Goal: Use online tool/utility: Utilize a website feature to perform a specific function

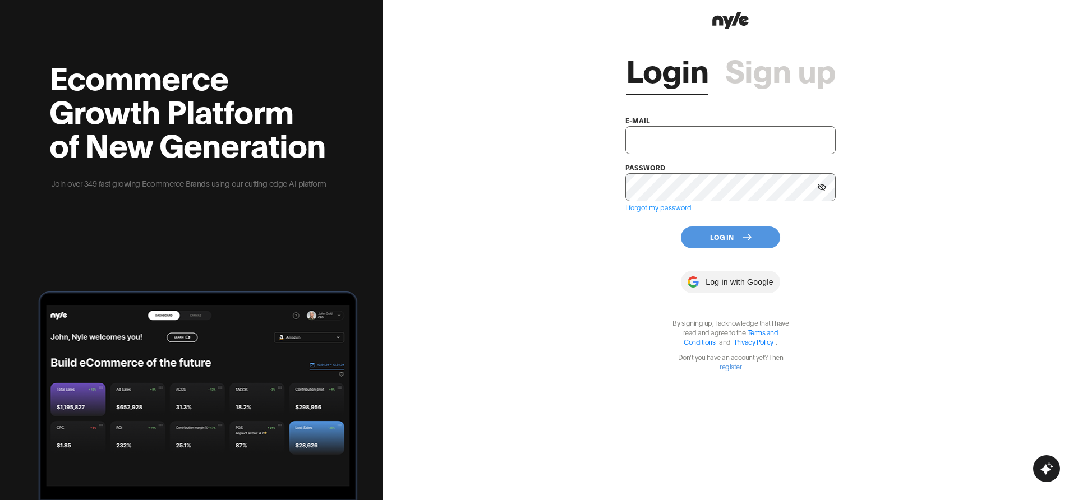
click at [733, 130] on input "text" at bounding box center [731, 140] width 210 height 28
type input "[EMAIL_ADDRESS][PERSON_NAME]"
drag, startPoint x: 713, startPoint y: 237, endPoint x: 704, endPoint y: 250, distance: 15.4
click at [713, 239] on button "Log In" at bounding box center [730, 238] width 99 height 22
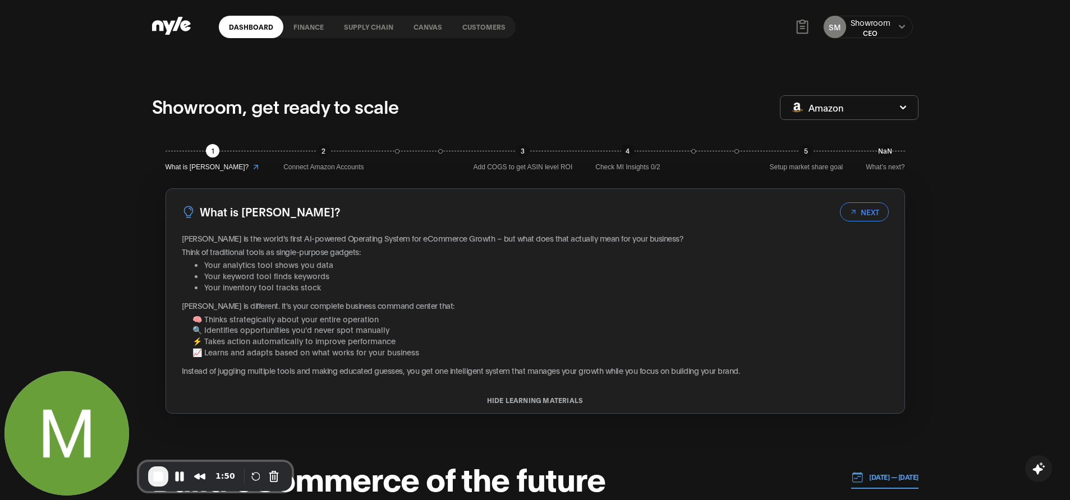
click at [484, 28] on link "Customers" at bounding box center [483, 27] width 63 height 22
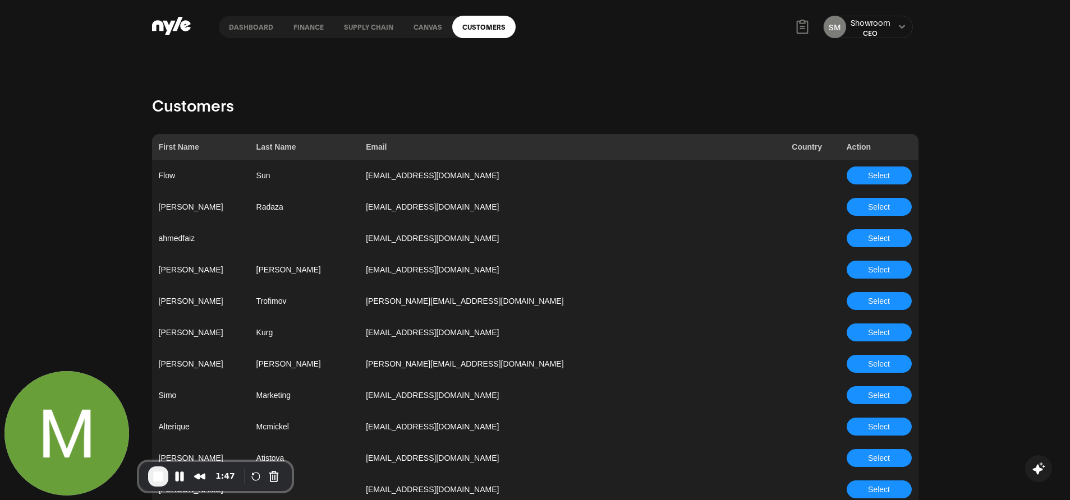
click at [482, 26] on link "Customers" at bounding box center [483, 27] width 63 height 22
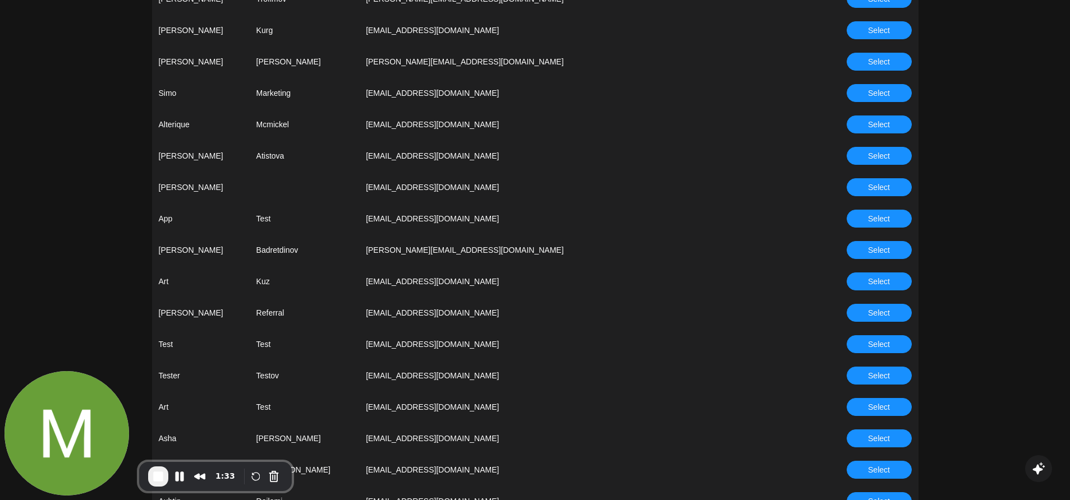
scroll to position [899, 0]
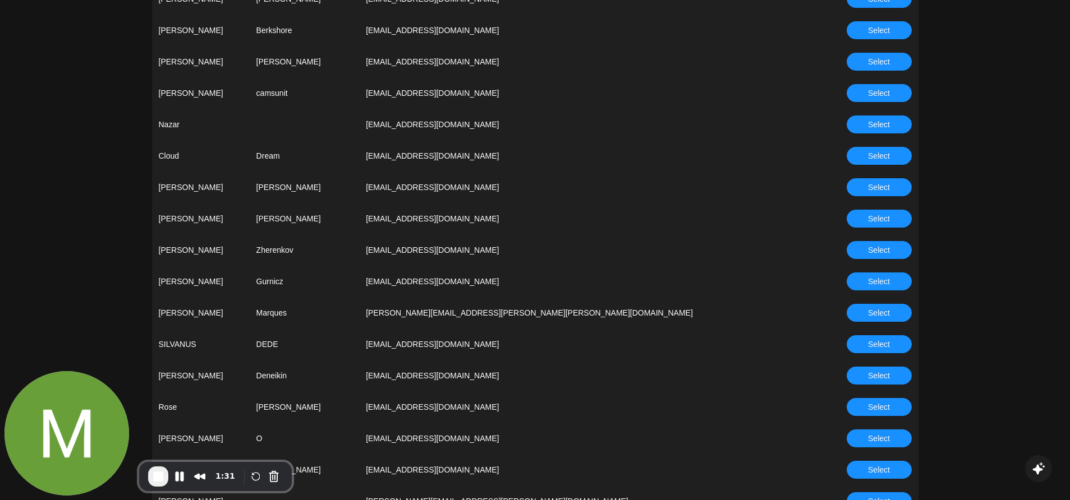
click at [891, 247] on button "Select" at bounding box center [879, 250] width 65 height 18
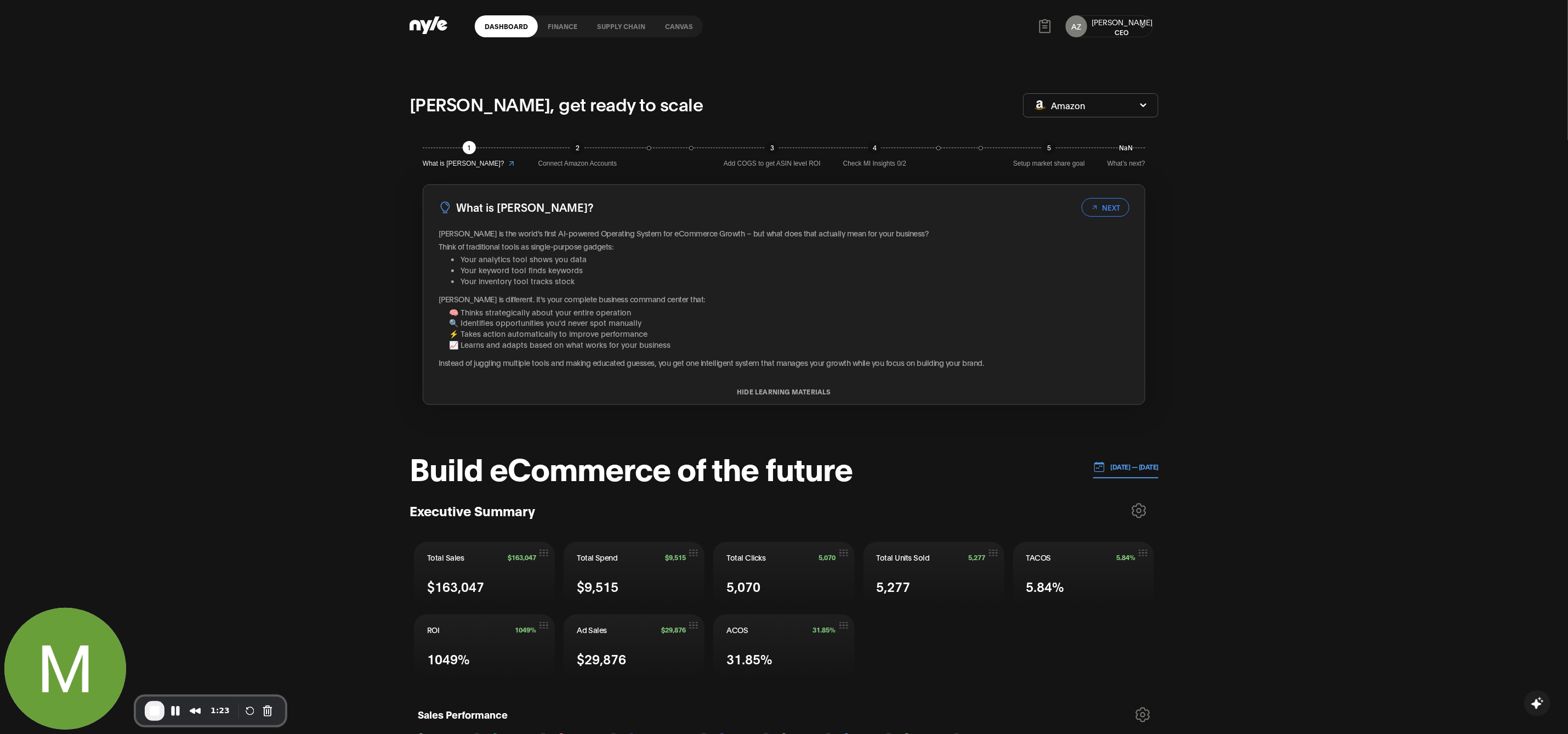
click at [686, 19] on link "Canvas" at bounding box center [679, 26] width 48 height 22
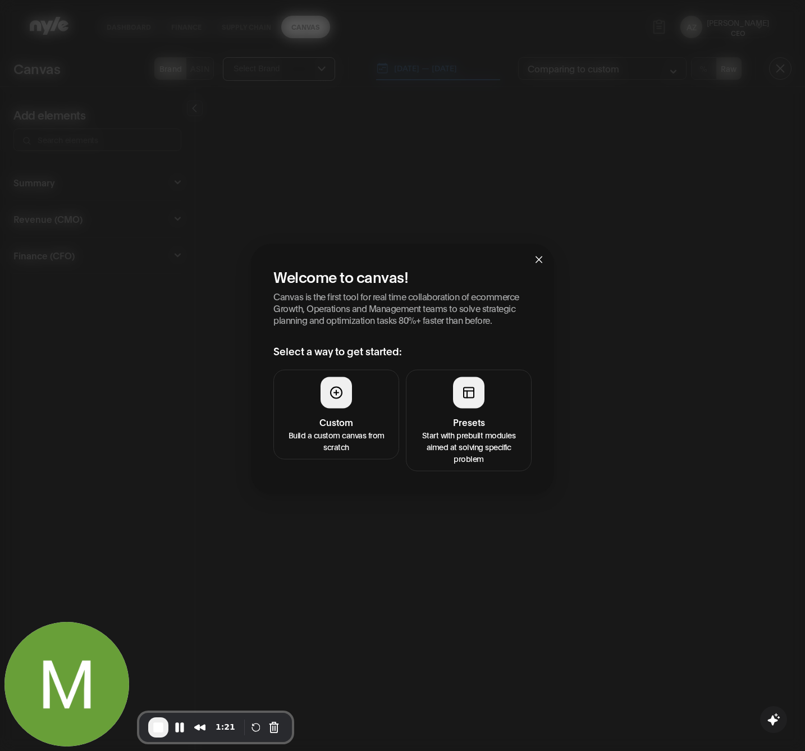
drag, startPoint x: 342, startPoint y: 406, endPoint x: 343, endPoint y: 415, distance: 8.5
click at [343, 415] on button "Custom Build a custom canvas from scratch" at bounding box center [336, 415] width 126 height 90
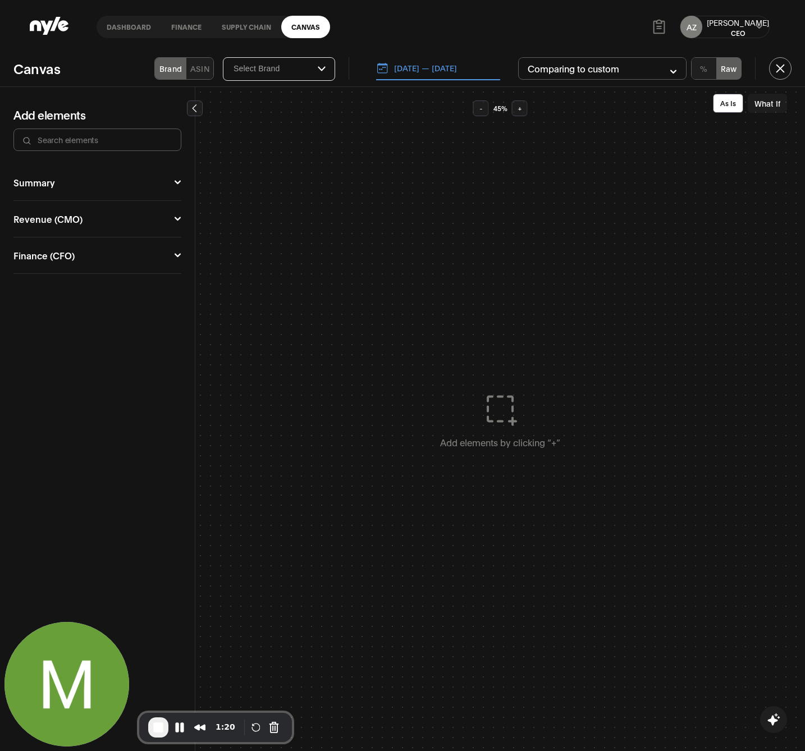
click at [64, 179] on button "Summary" at bounding box center [97, 182] width 168 height 9
click at [90, 235] on div "Revenue (CMO) Campaign Manager Funnel Performance Ad Sales Organic Keyword Perf…" at bounding box center [97, 241] width 168 height 36
click at [76, 239] on button "Revenue (CMO)" at bounding box center [97, 241] width 168 height 9
drag, startPoint x: 69, startPoint y: 259, endPoint x: 73, endPoint y: 272, distance: 13.0
click at [70, 260] on div "Campaign Manager" at bounding box center [55, 261] width 85 height 9
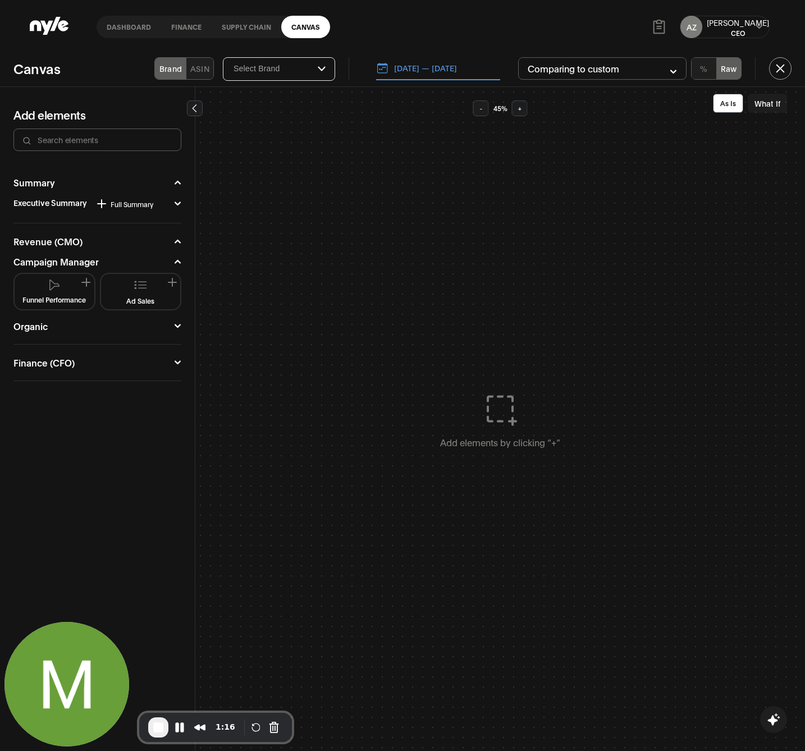
drag, startPoint x: 141, startPoint y: 290, endPoint x: 210, endPoint y: 292, distance: 69.1
click at [140, 290] on img at bounding box center [140, 284] width 13 height 13
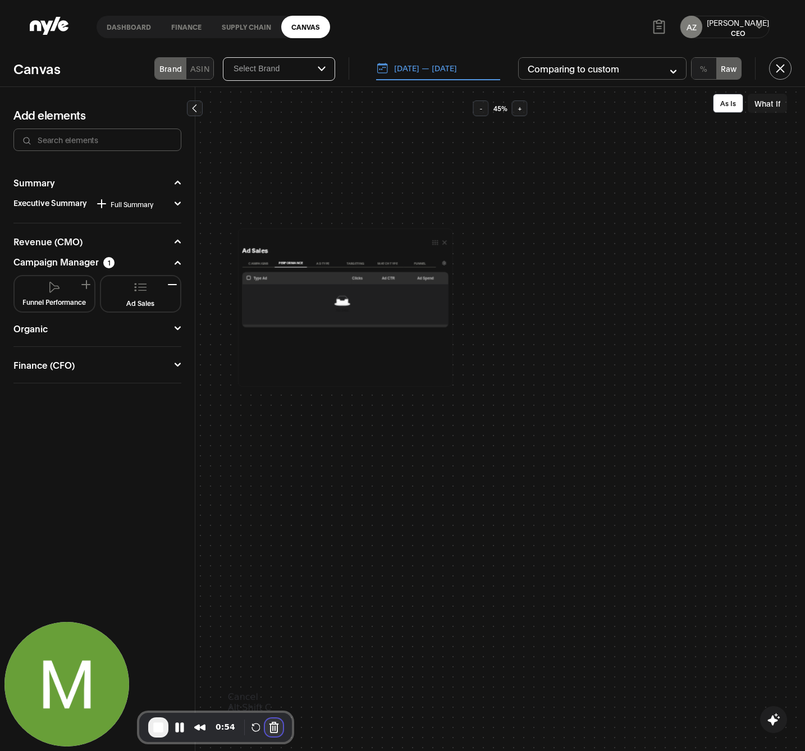
click at [272, 500] on button "Cancel Recording" at bounding box center [274, 727] width 18 height 18
click at [162, 500] on span "End Recording" at bounding box center [157, 726] width 13 height 13
